Goal: Information Seeking & Learning: Learn about a topic

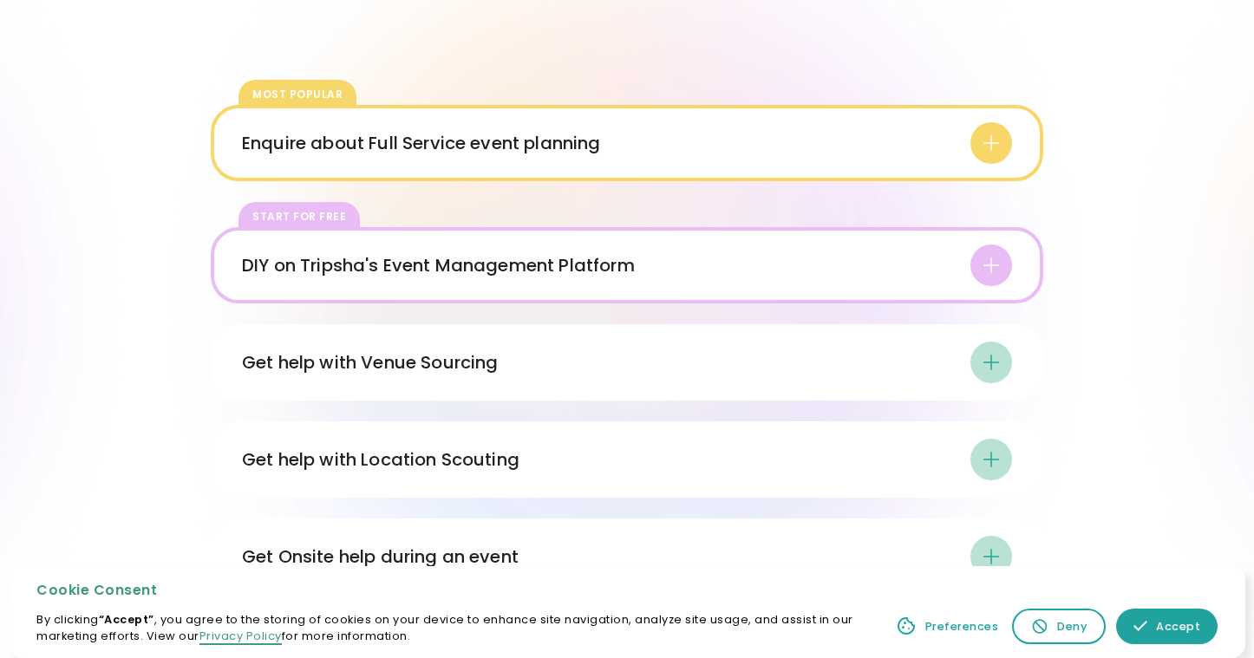
scroll to position [2531, 0]
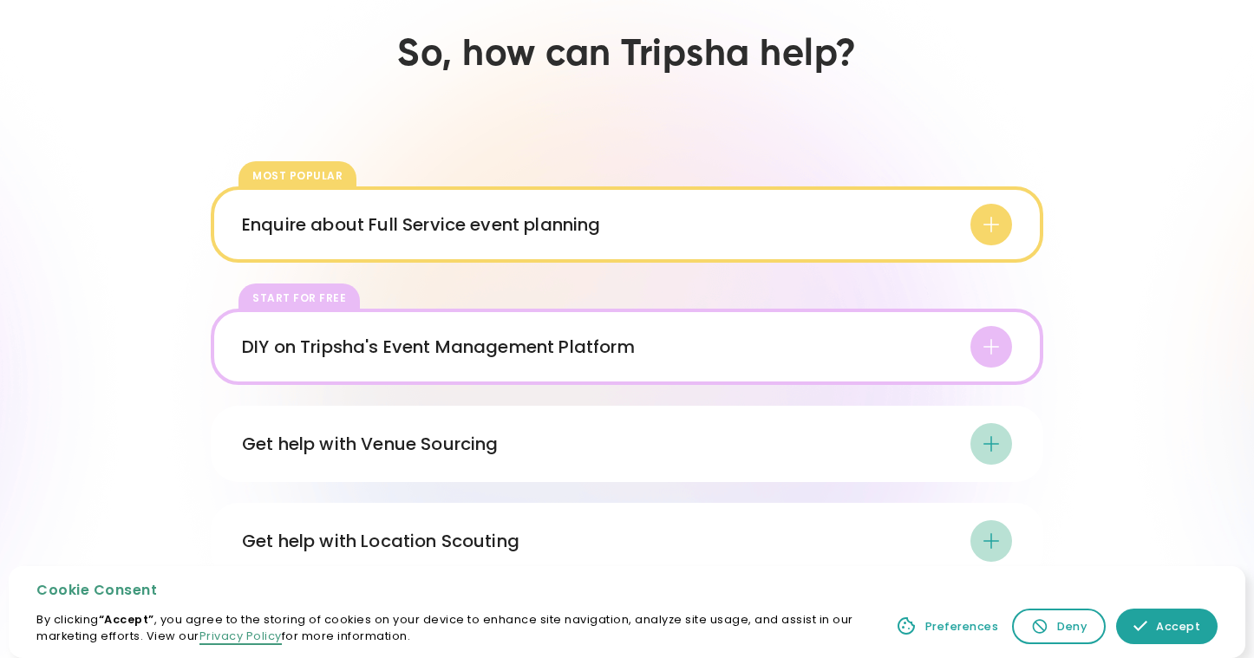
click at [419, 214] on div "Enquire about Full Service event planning" at bounding box center [421, 225] width 359 height 26
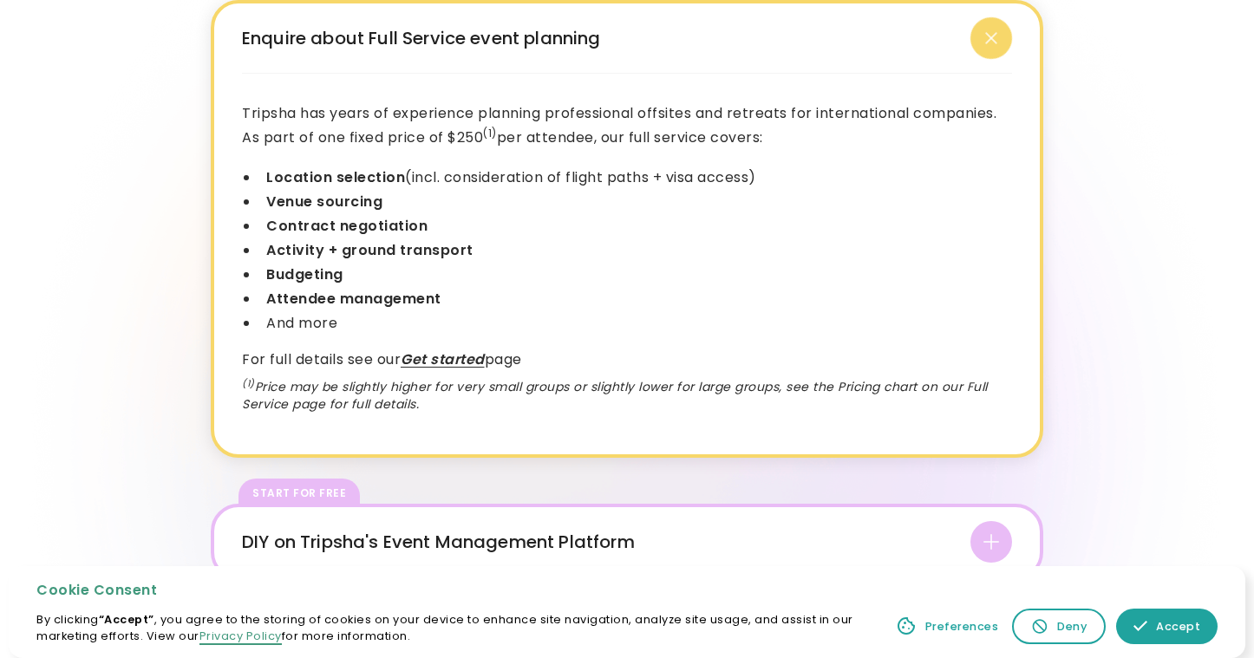
scroll to position [2747, 0]
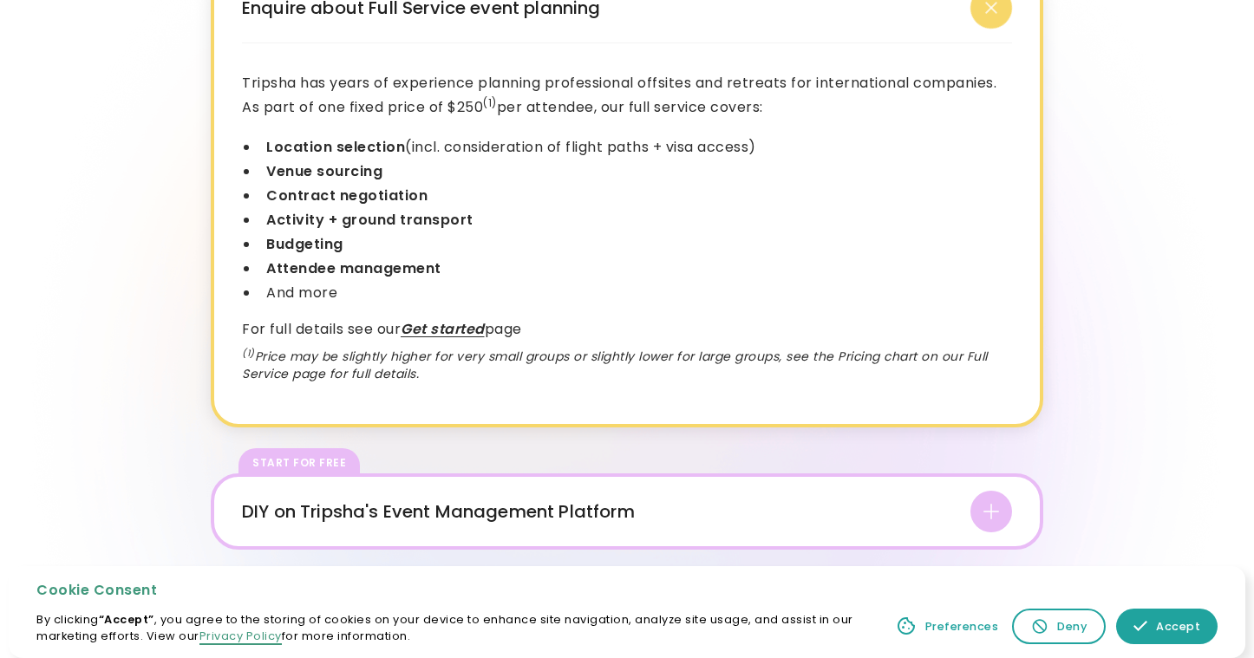
click at [422, 327] on em "Get started" at bounding box center [443, 329] width 84 height 20
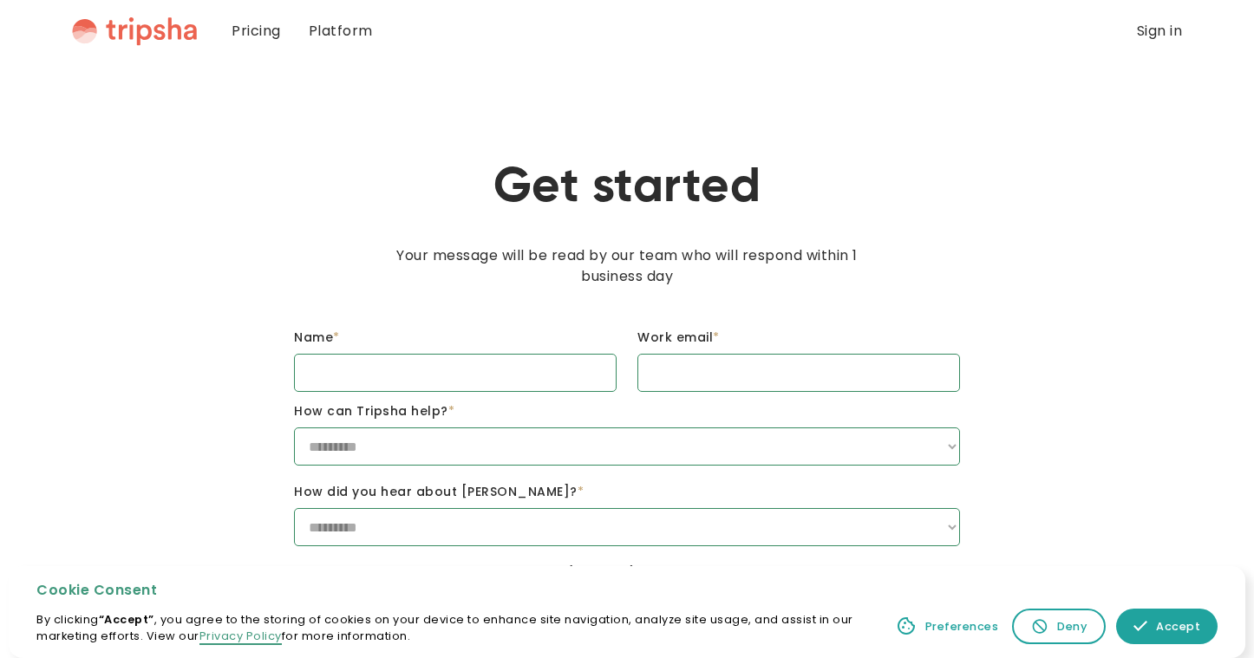
click at [275, 31] on link "Pricing" at bounding box center [256, 31] width 77 height 62
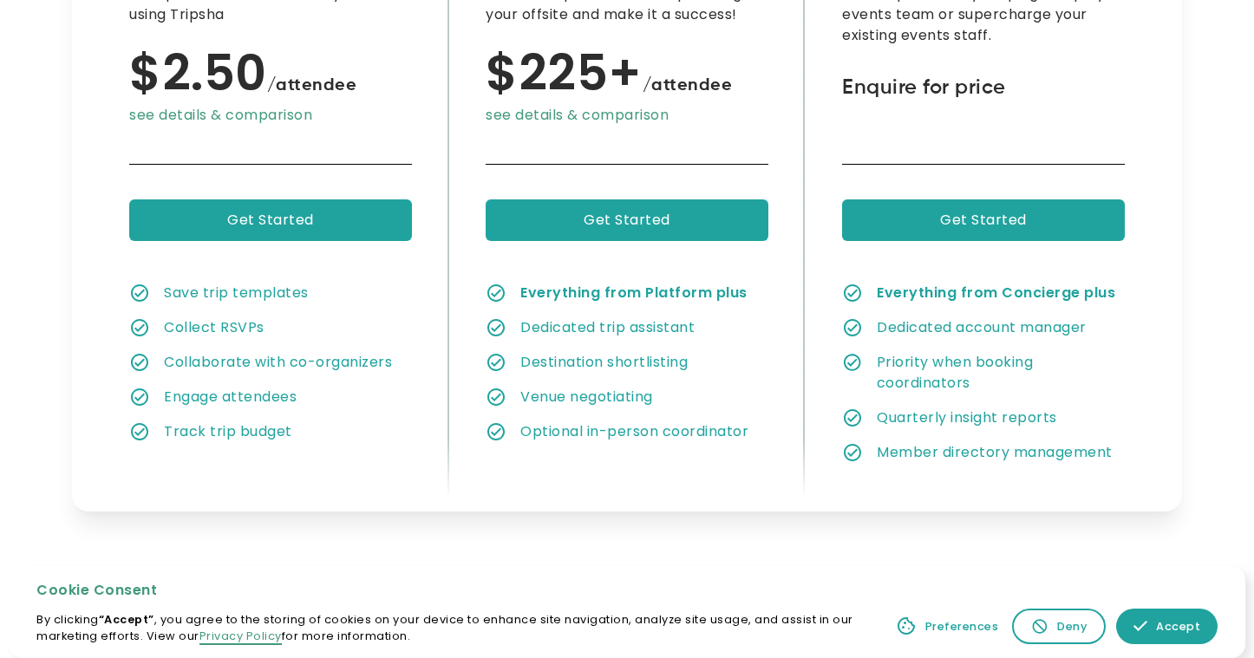
scroll to position [355, 0]
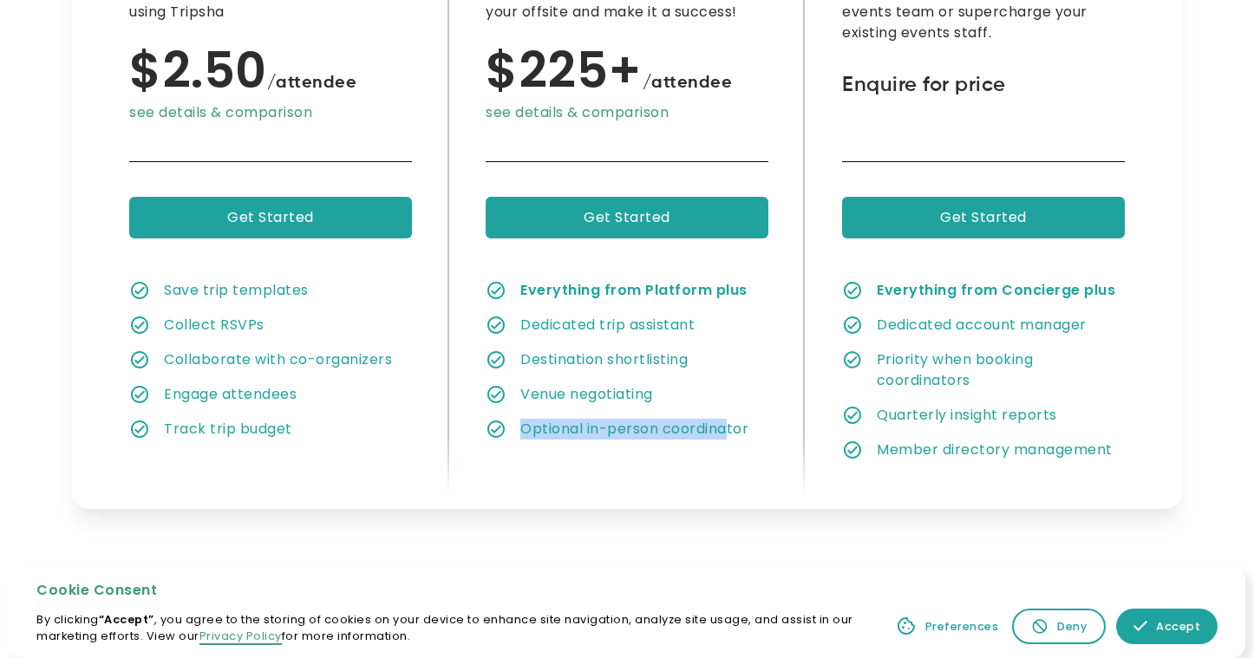
drag, startPoint x: 526, startPoint y: 427, endPoint x: 731, endPoint y: 428, distance: 205.6
click at [731, 428] on div "Optional in-person coordinator" at bounding box center [635, 429] width 228 height 21
click at [726, 420] on div "Optional in-person coordinator" at bounding box center [635, 429] width 228 height 21
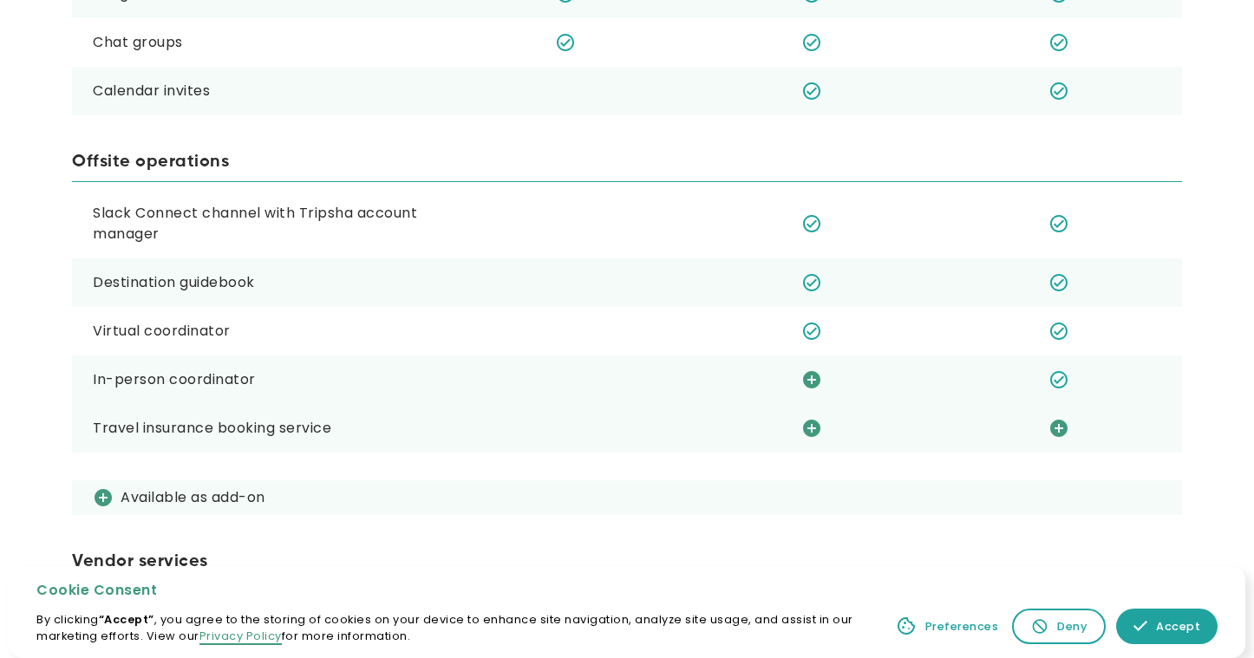
scroll to position [1542, 0]
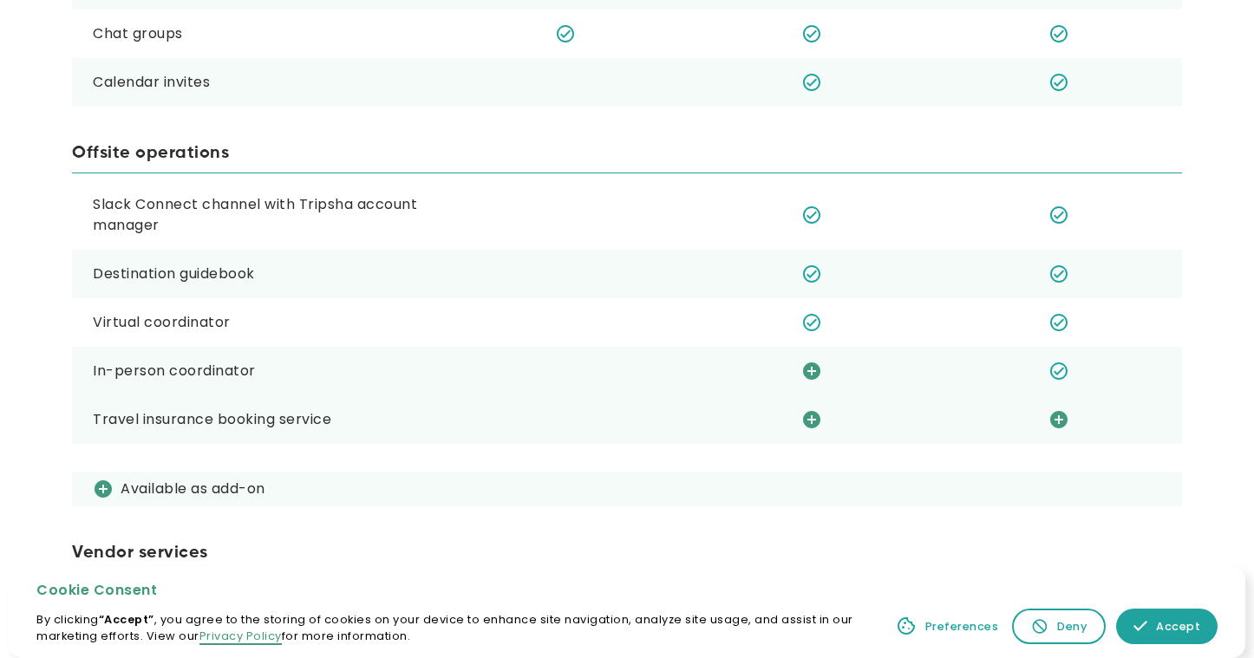
click at [806, 371] on icon at bounding box center [811, 371] width 17 height 17
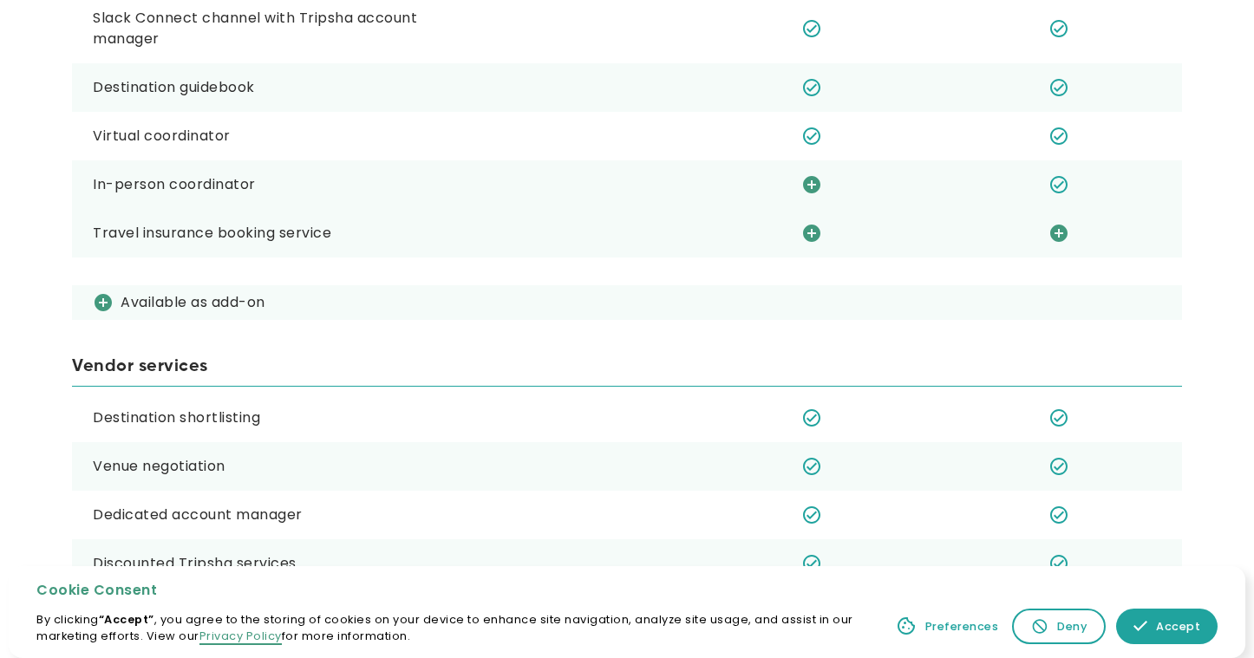
scroll to position [1726, 0]
